Goal: Navigation & Orientation: Understand site structure

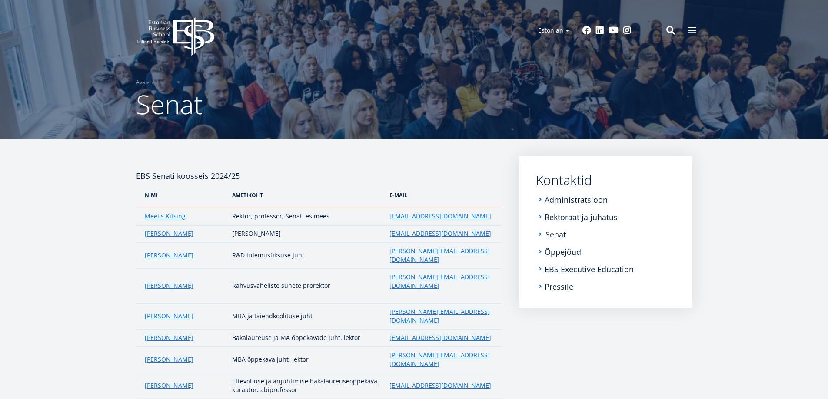
click at [553, 234] on link "Senat" at bounding box center [555, 234] width 20 height 9
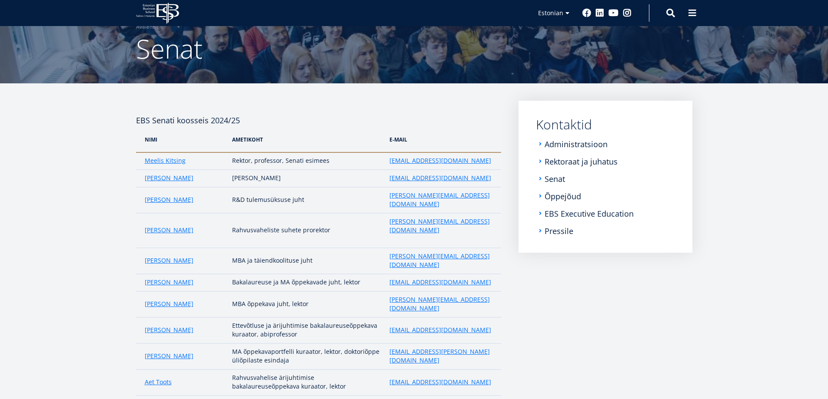
scroll to position [7, 0]
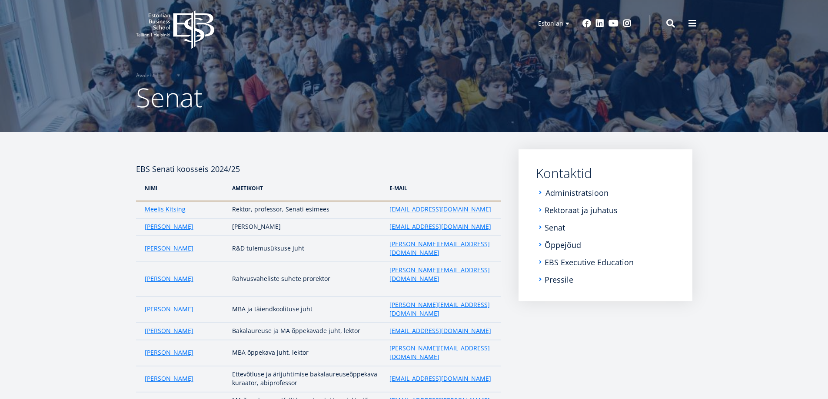
click at [565, 194] on link "Administratsioon" at bounding box center [576, 193] width 63 height 9
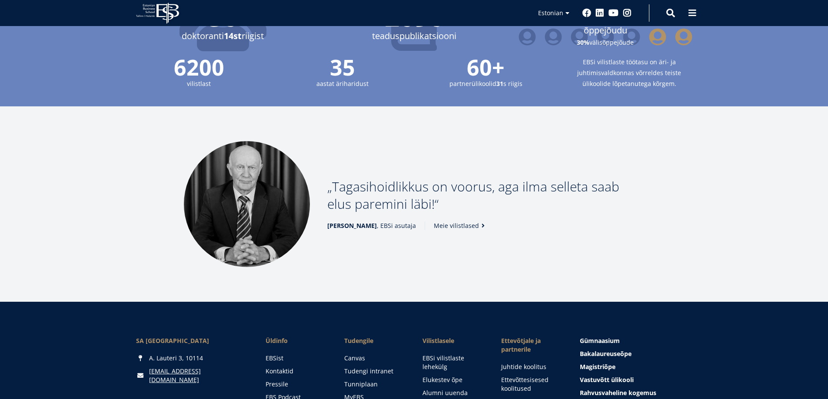
scroll to position [1130, 0]
